Goal: Information Seeking & Learning: Learn about a topic

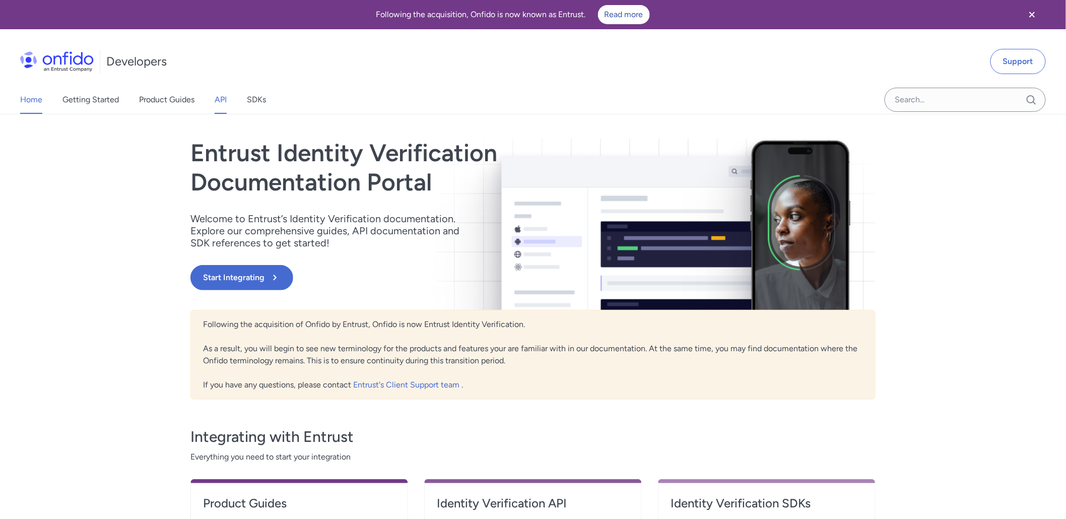
click at [222, 99] on link "API" at bounding box center [221, 100] width 12 height 28
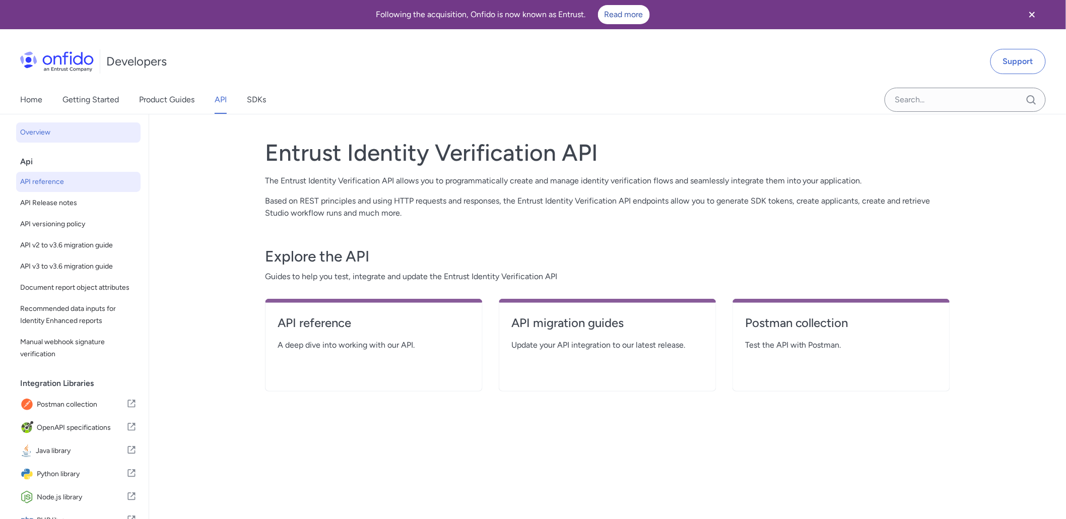
click at [45, 178] on span "API reference" at bounding box center [78, 182] width 116 height 12
select select "http"
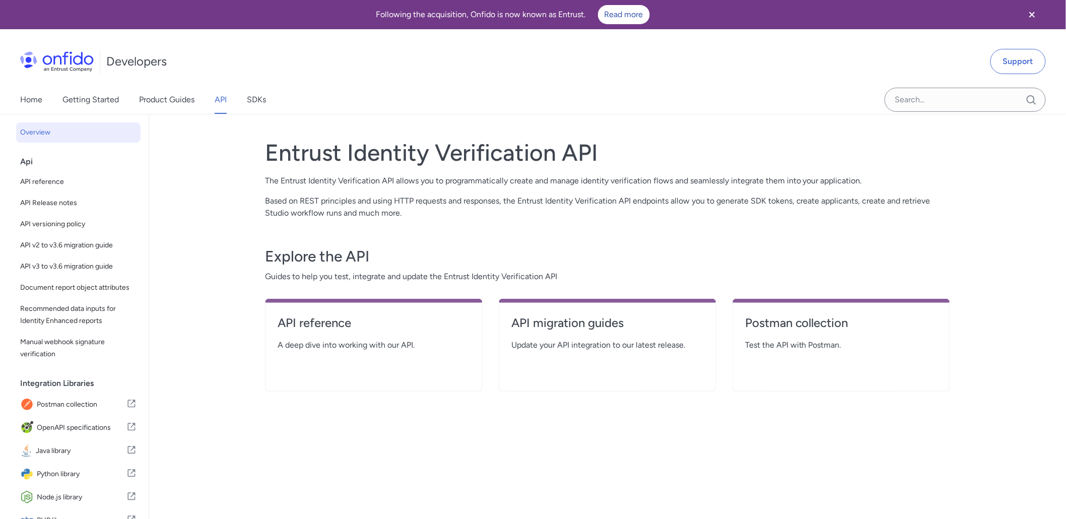
select select "http"
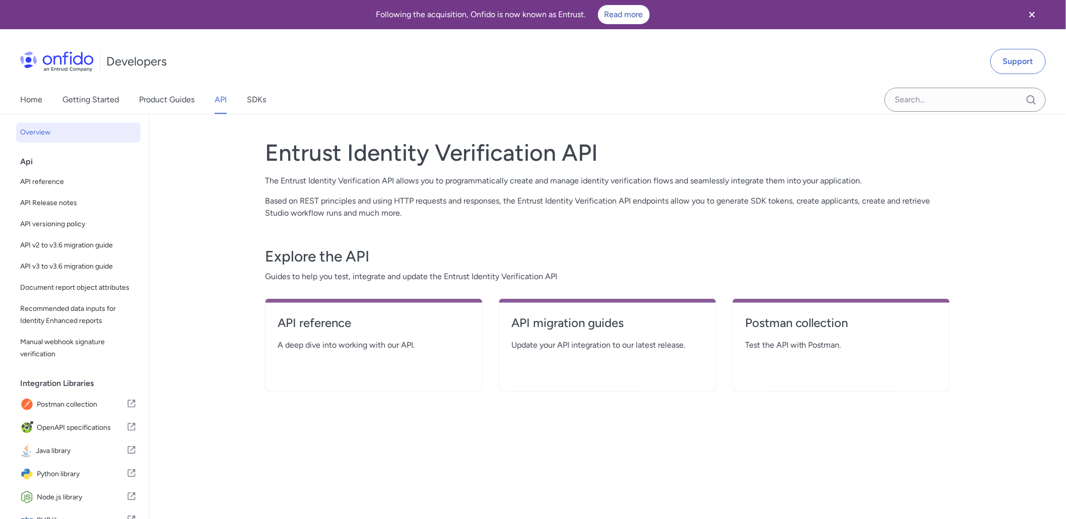
select select "http"
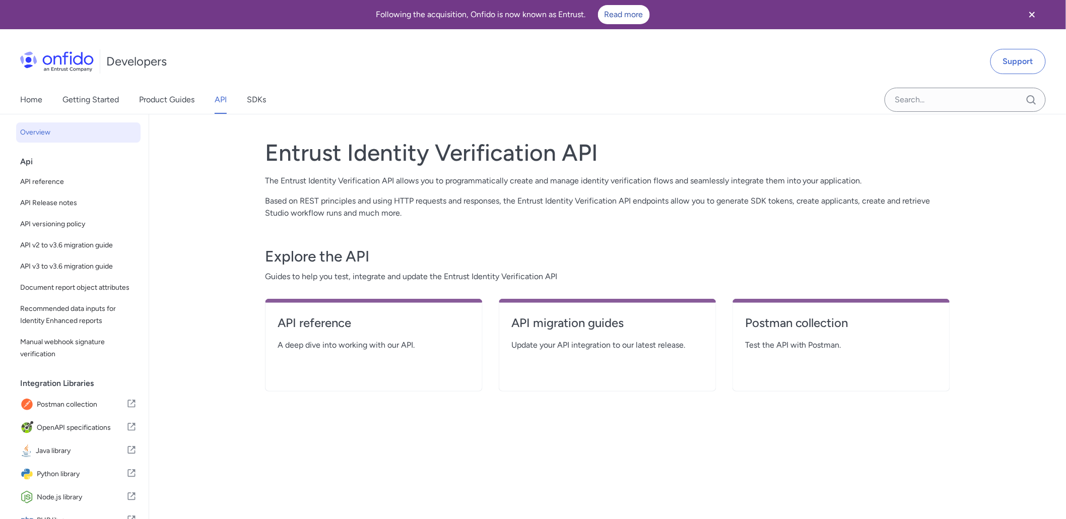
select select "http"
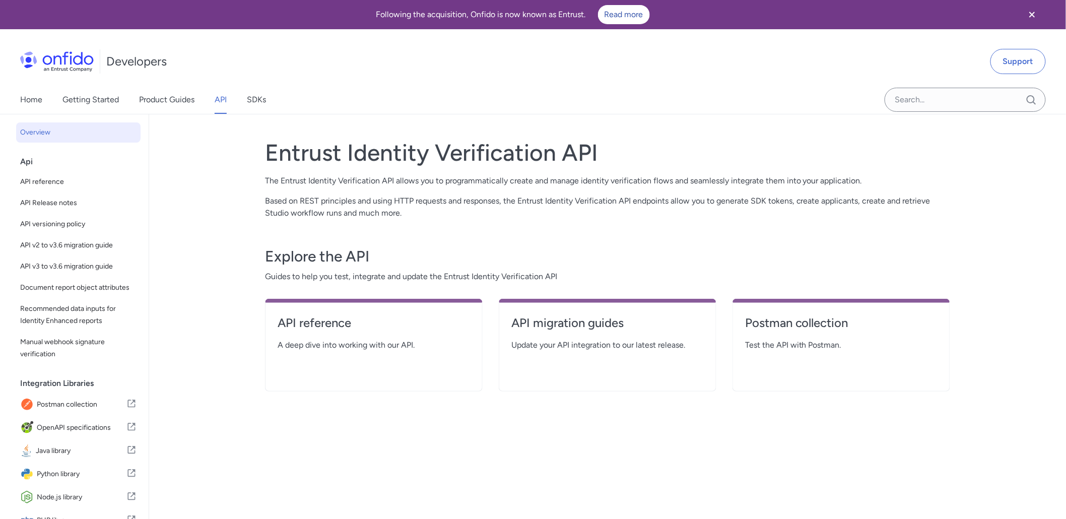
select select "http"
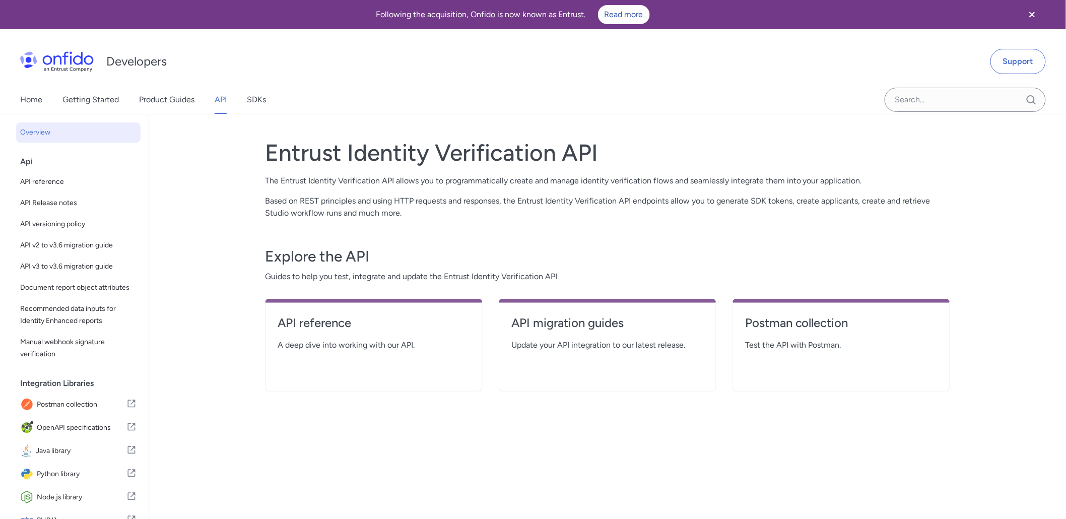
select select "http"
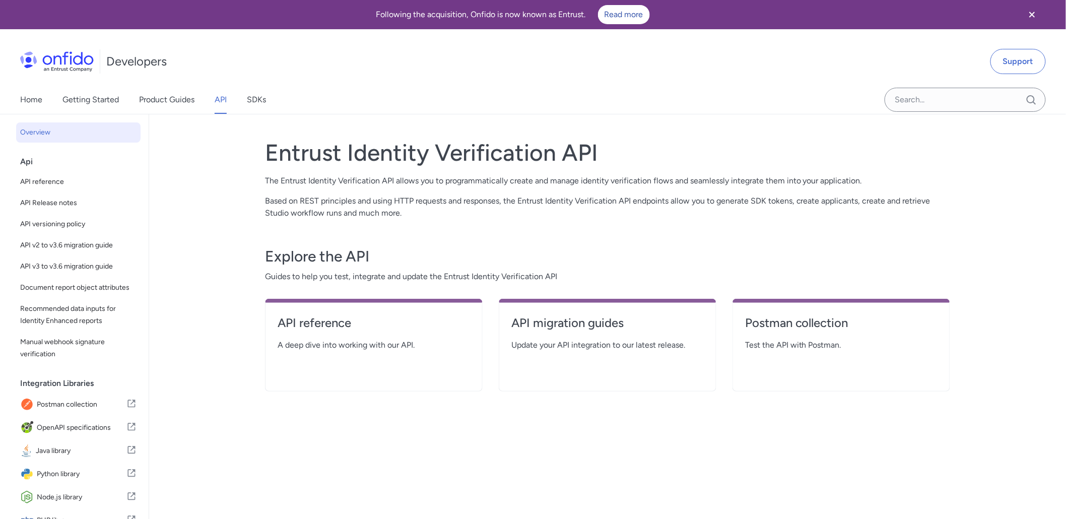
select select "http"
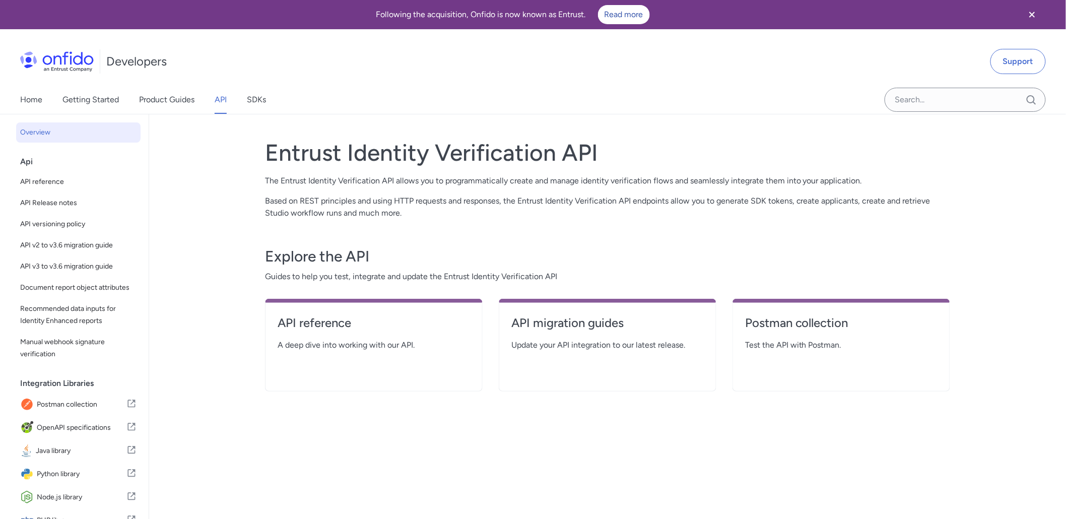
select select "http"
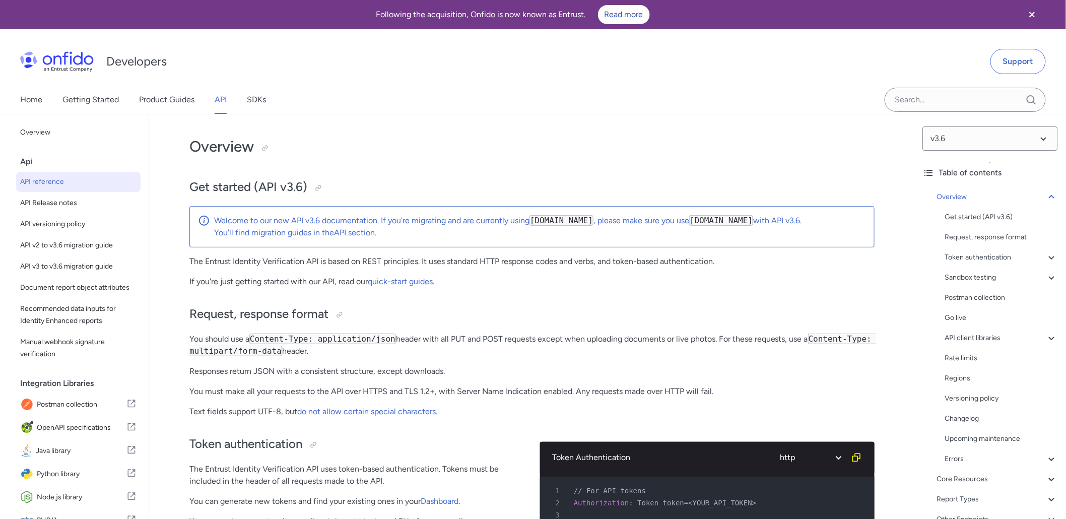
scroll to position [224, 0]
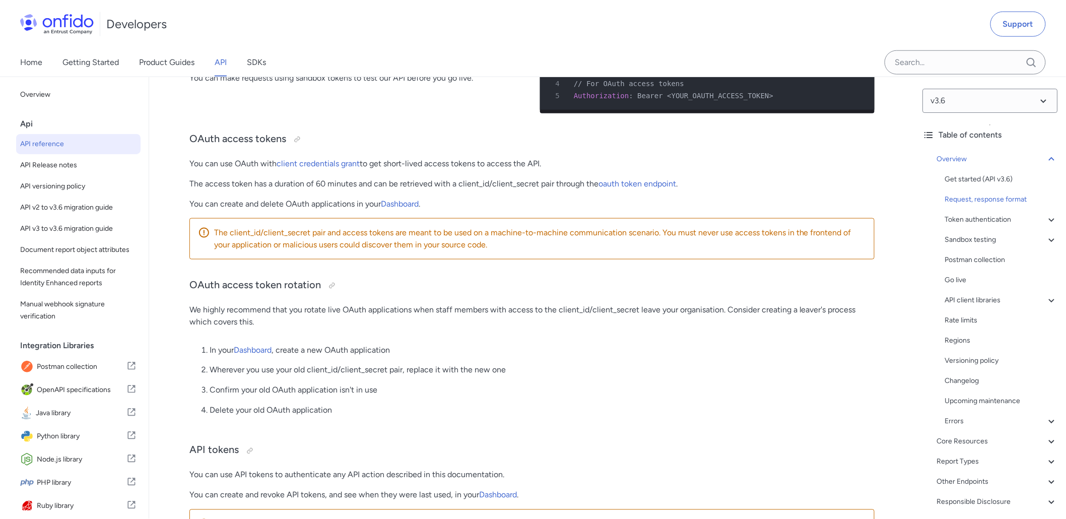
scroll to position [504, 0]
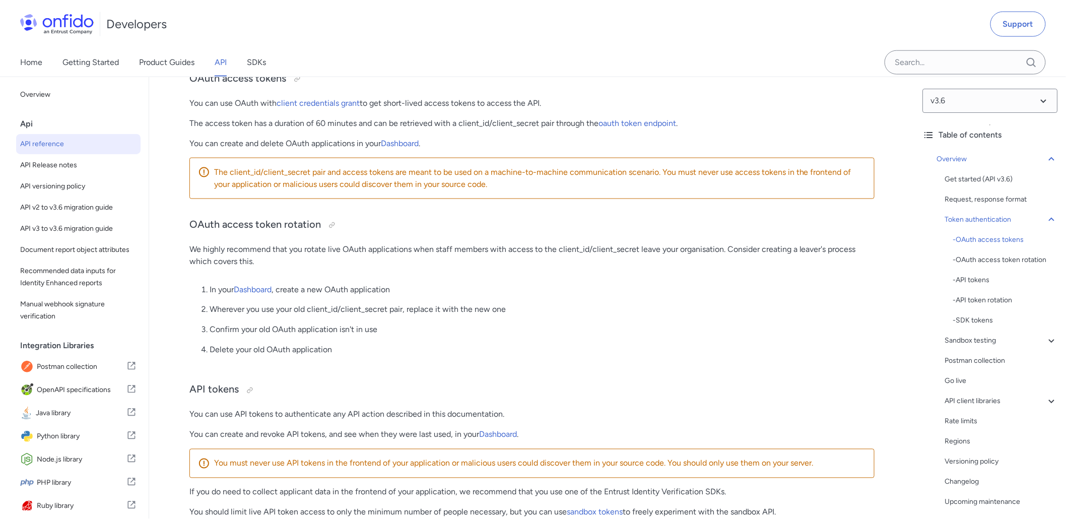
click at [646, 296] on p "In your Dashboard , create a new OAuth application" at bounding box center [542, 290] width 665 height 12
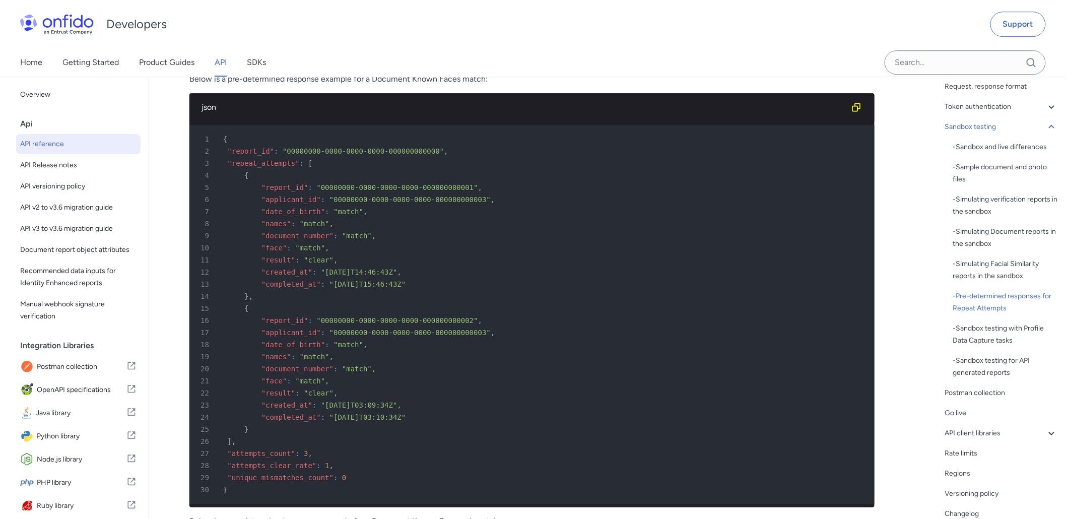
scroll to position [112, 0]
click at [948, 64] on input "Onfido search input field" at bounding box center [965, 62] width 161 height 24
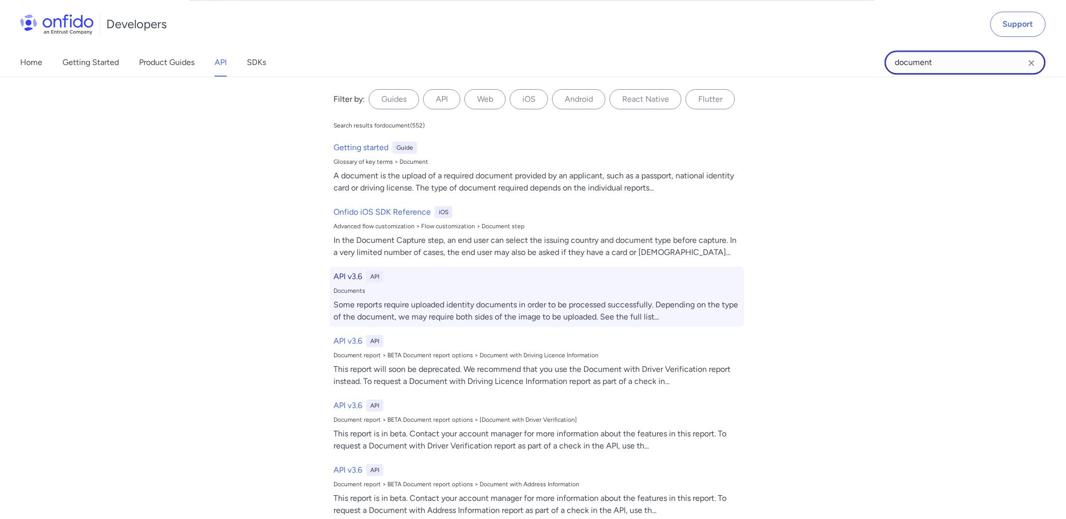
type input "document"
click at [344, 277] on h6 "API v3.6" at bounding box center [348, 277] width 29 height 12
click at [344, 274] on h6 "API v3.6" at bounding box center [348, 277] width 29 height 12
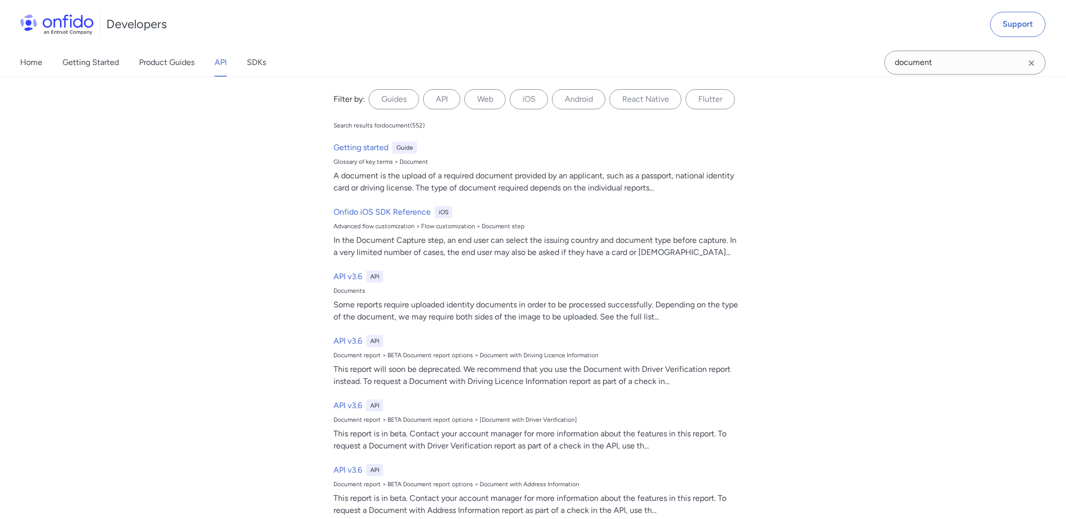
click at [172, 335] on div "Filter by: Guides API Web iOS Android React Native Flutter Filter by... Search …" at bounding box center [533, 298] width 1066 height 442
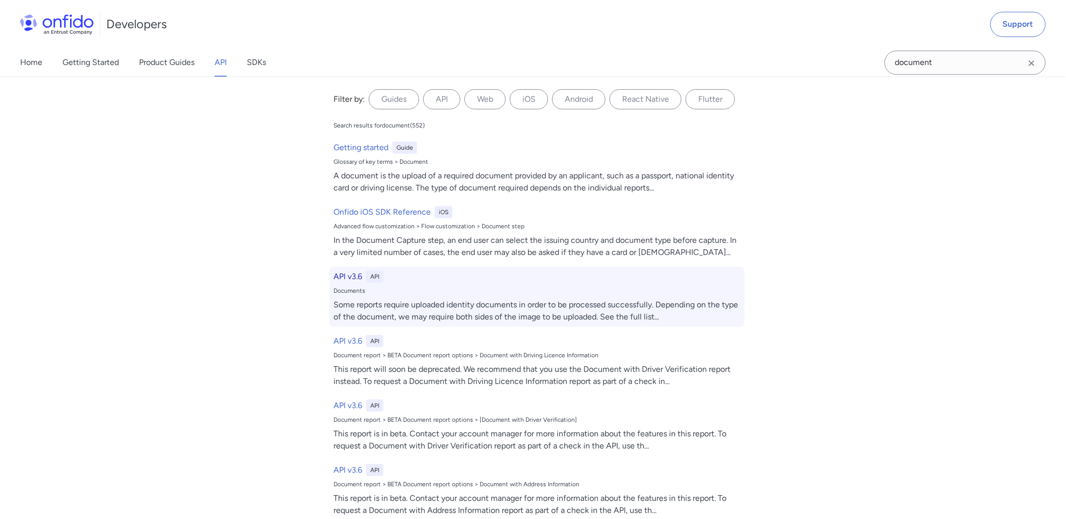
click at [421, 302] on div "Some reports require uploaded identity documents in order to be processed succe…" at bounding box center [537, 311] width 407 height 24
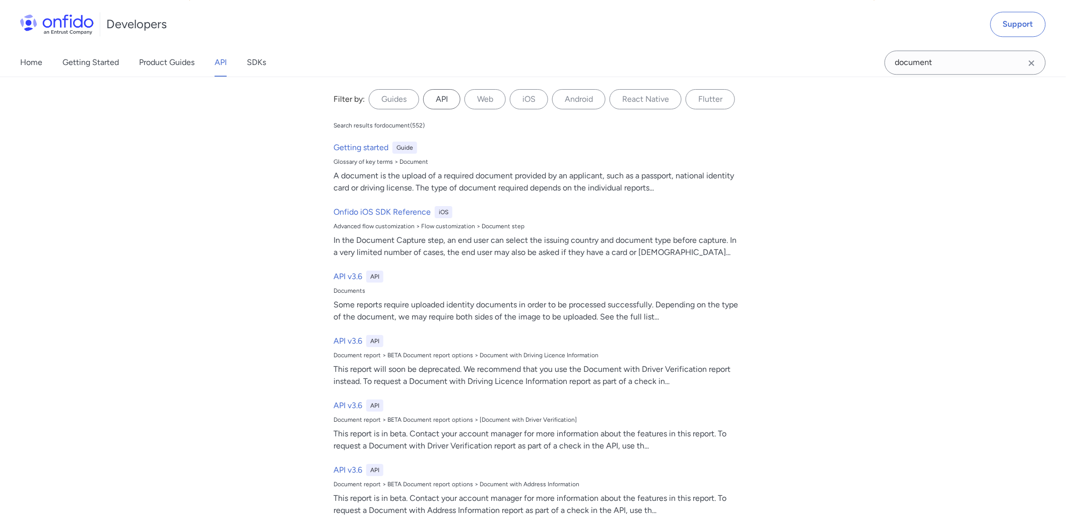
click at [438, 96] on label "API" at bounding box center [441, 99] width 37 height 20
click at [0, 0] on input "API" at bounding box center [0, 0] width 0 height 0
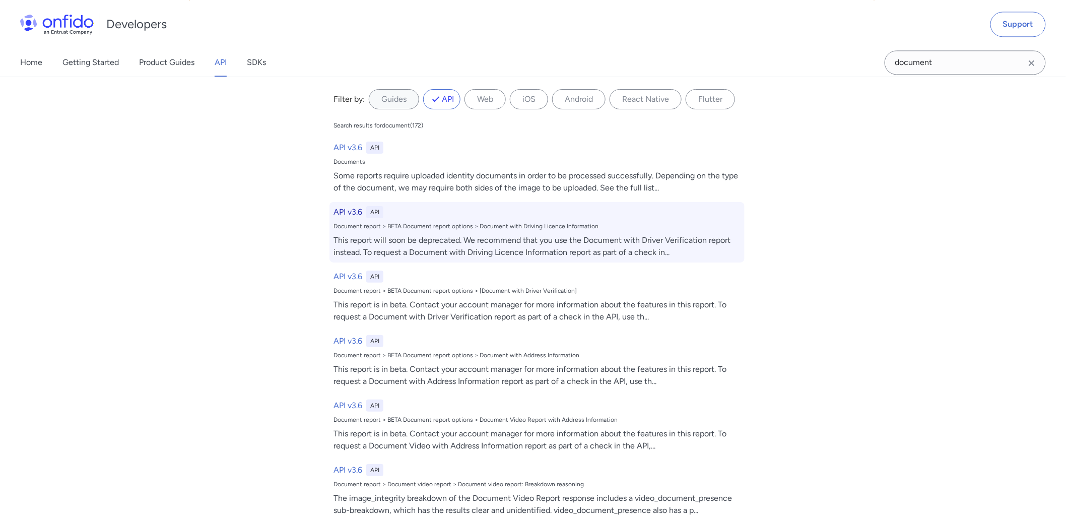
click at [340, 208] on h6 "API v3.6" at bounding box center [348, 212] width 29 height 12
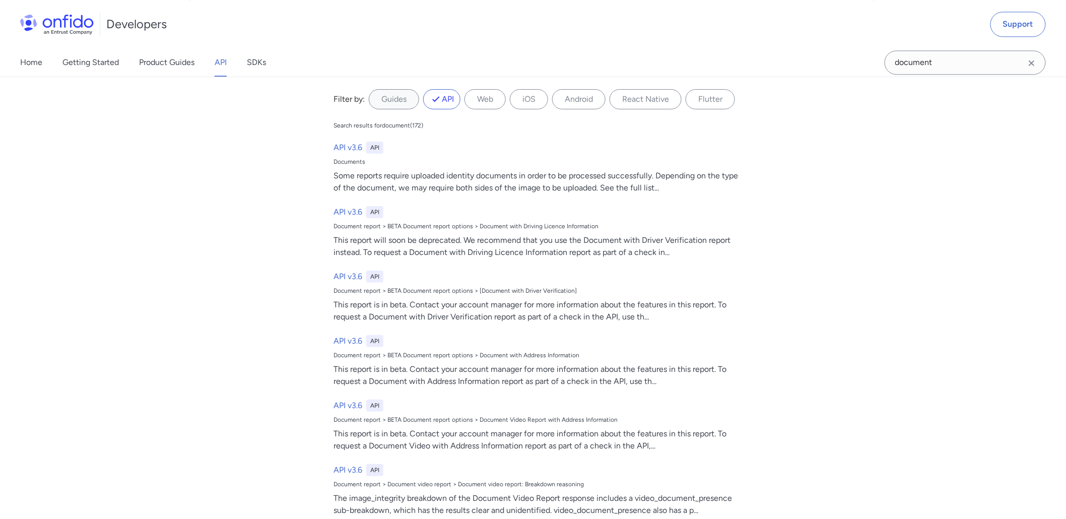
scroll to position [4496, 0]
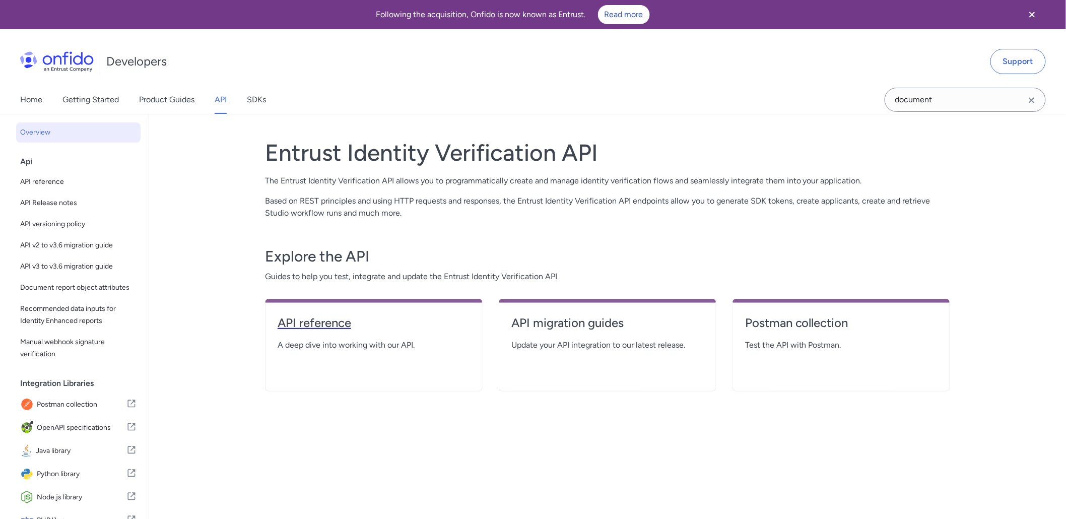
click at [328, 323] on h4 "API reference" at bounding box center [374, 323] width 192 height 16
select select "http"
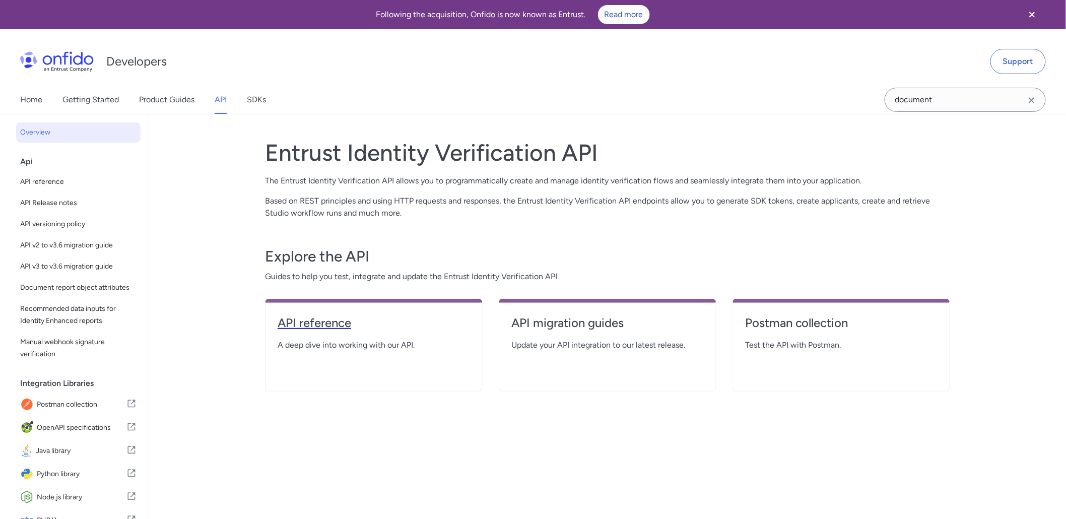
select select "http"
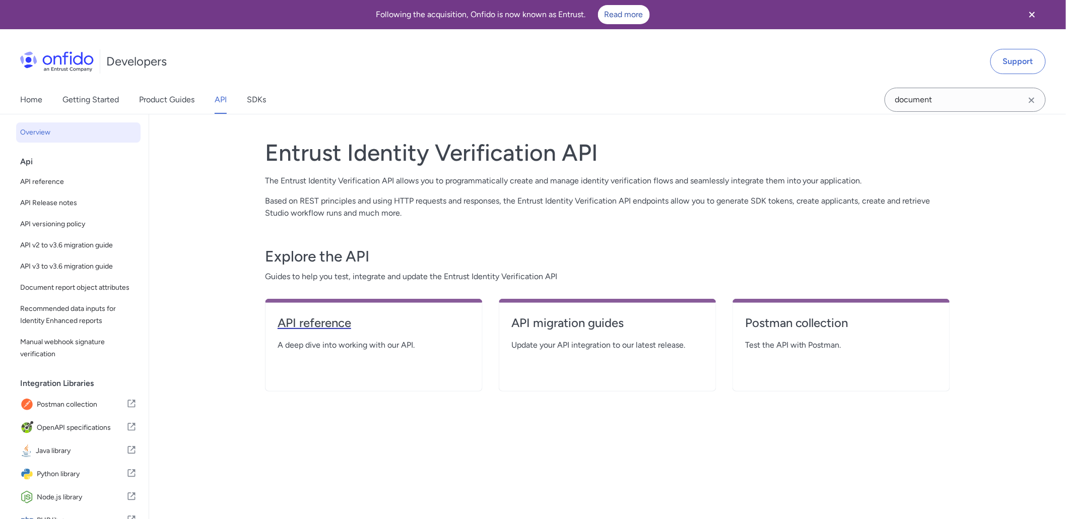
select select "http"
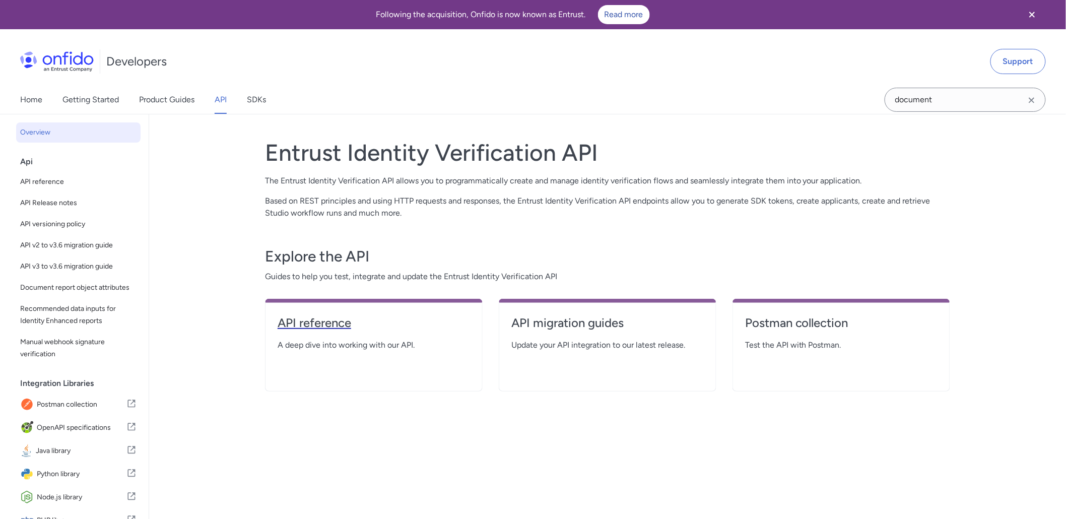
select select "http"
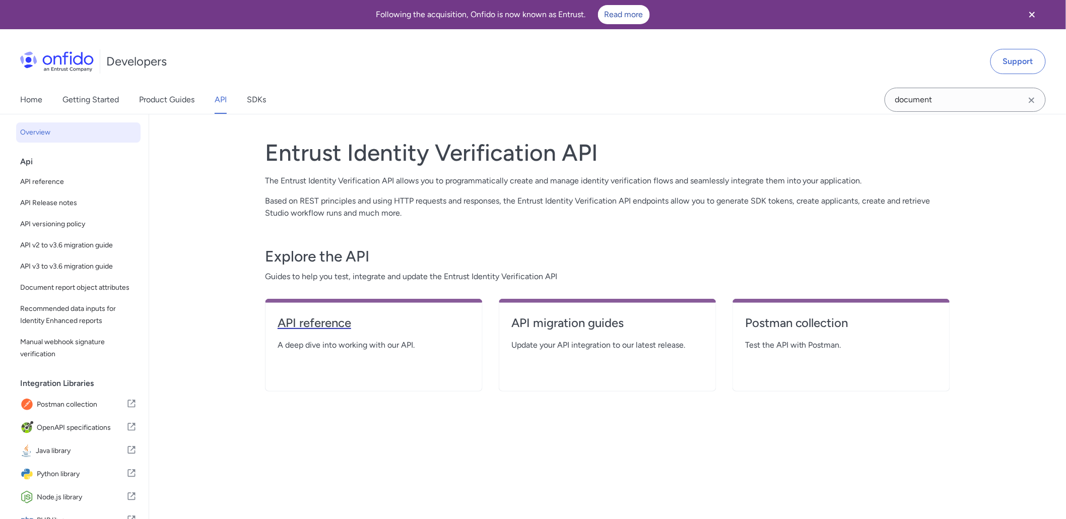
select select "http"
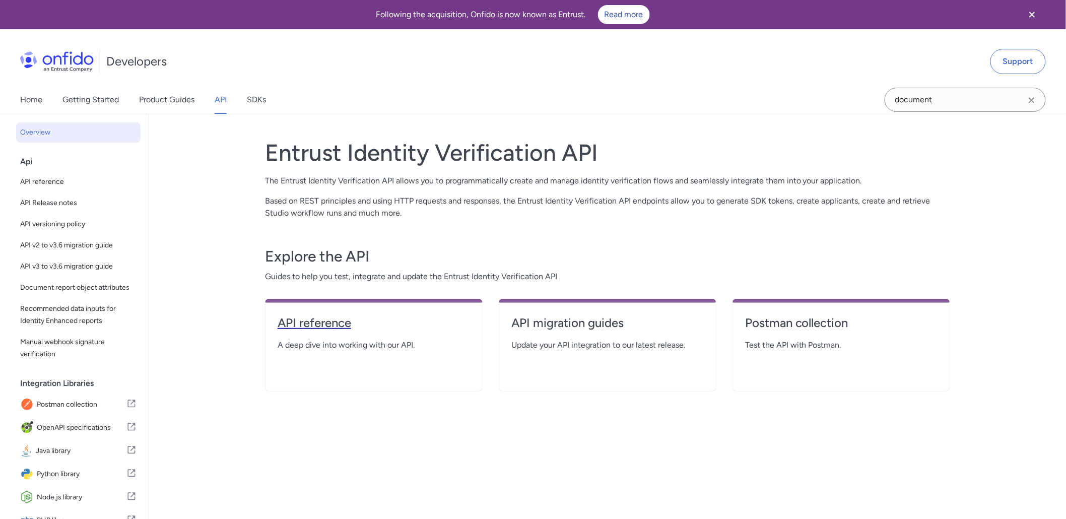
select select "http"
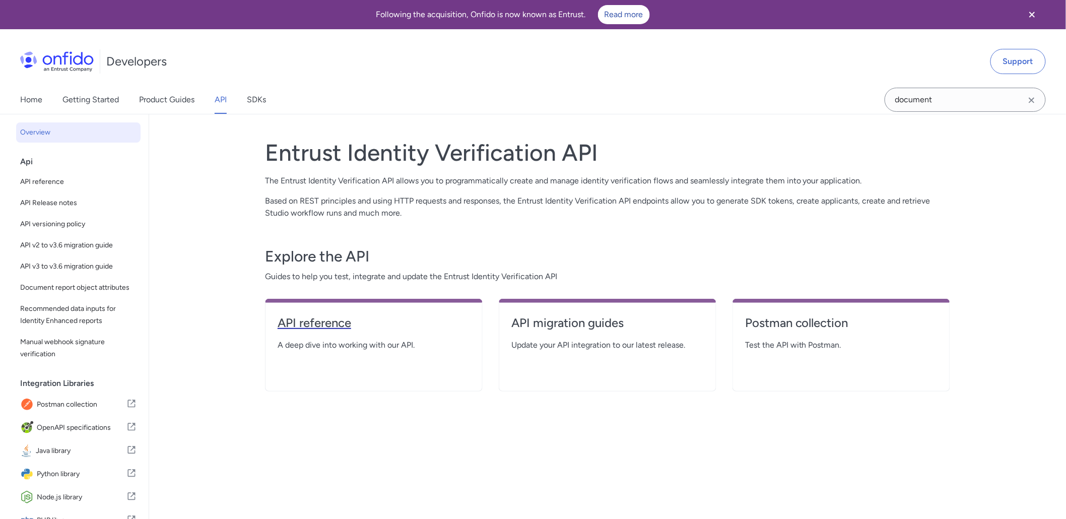
select select "http"
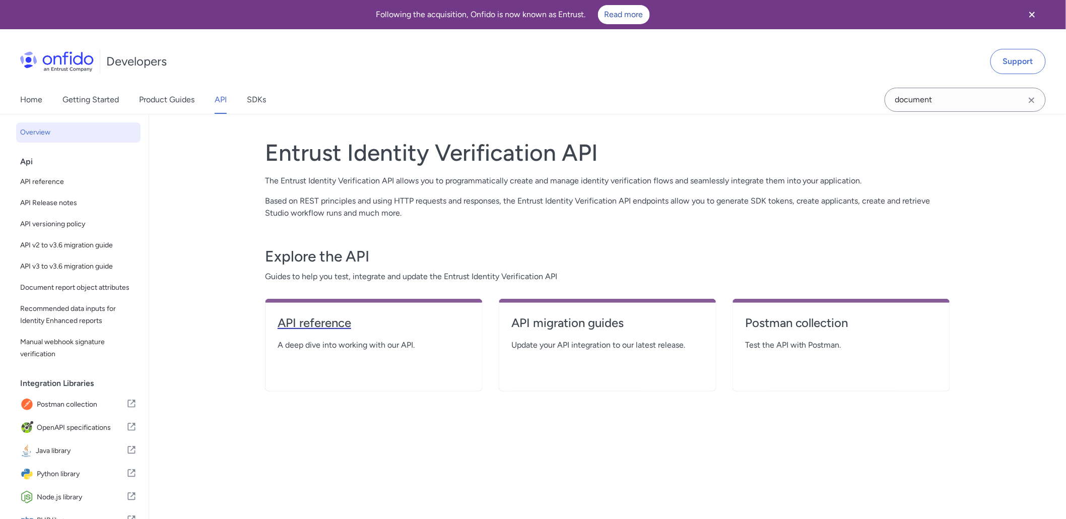
select select "http"
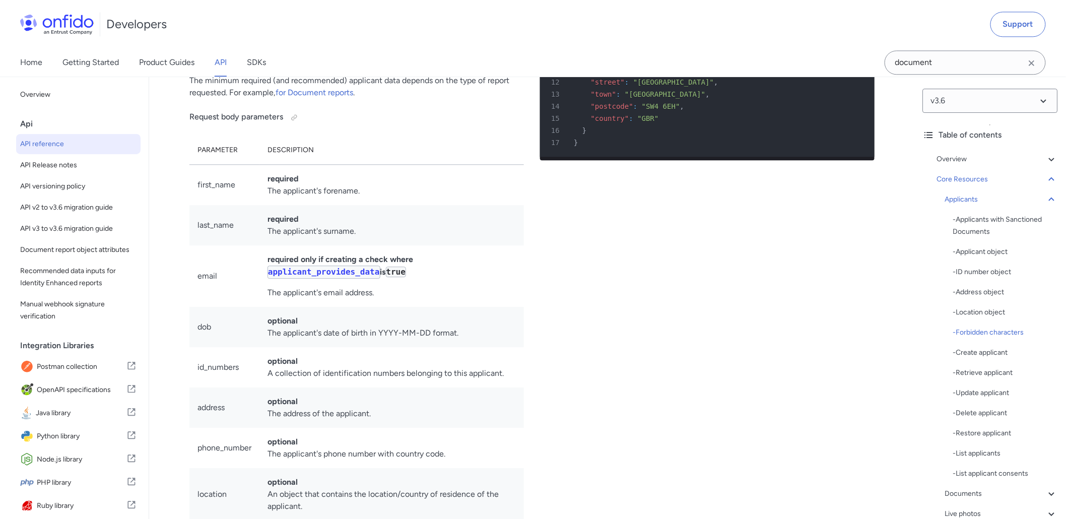
scroll to position [12204, 0]
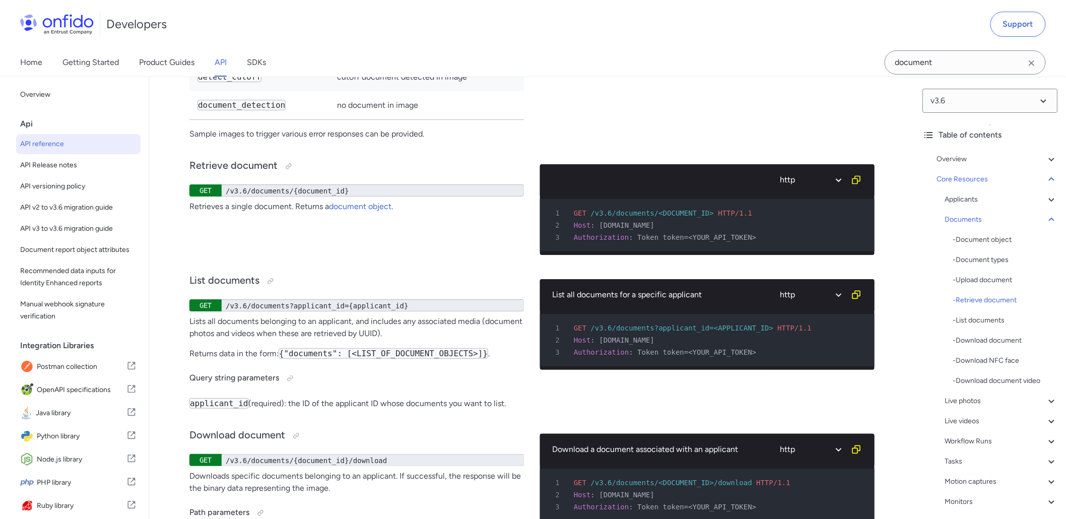
scroll to position [17466, 0]
